Goal: Find specific page/section: Find specific page/section

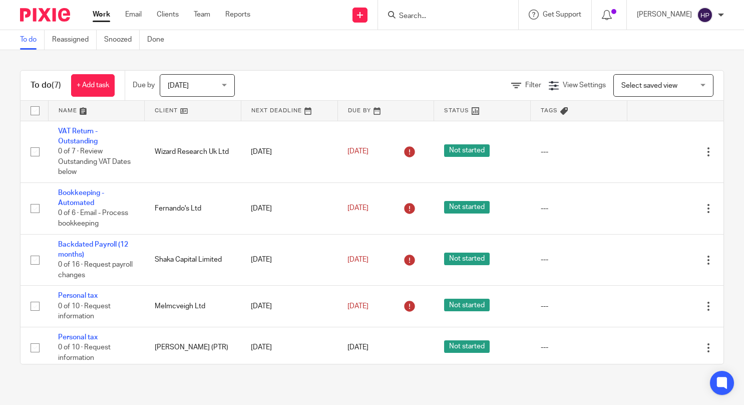
click at [439, 18] on input "Search" at bounding box center [443, 16] width 90 height 9
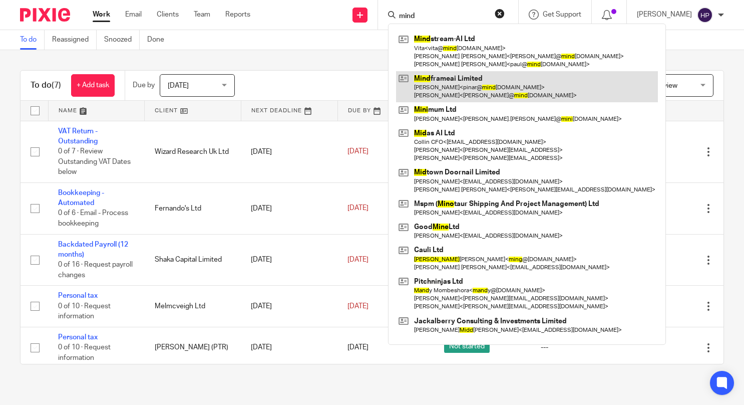
type input "mind"
click at [460, 93] on link at bounding box center [527, 86] width 262 height 31
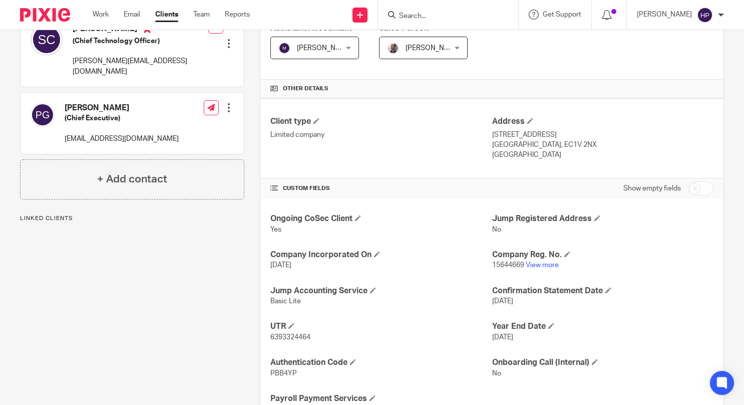
scroll to position [229, 0]
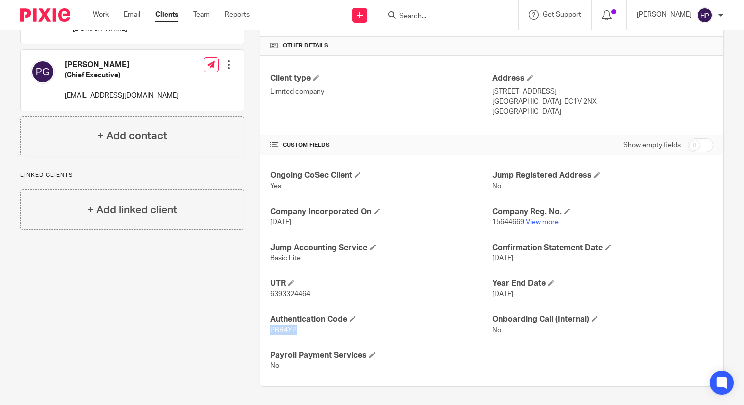
drag, startPoint x: 296, startPoint y: 330, endPoint x: 267, endPoint y: 330, distance: 28.5
click at [270, 330] on p "PBB4YP" at bounding box center [380, 330] width 221 height 10
copy span "PBB4YP"
